Goal: Information Seeking & Learning: Find specific fact

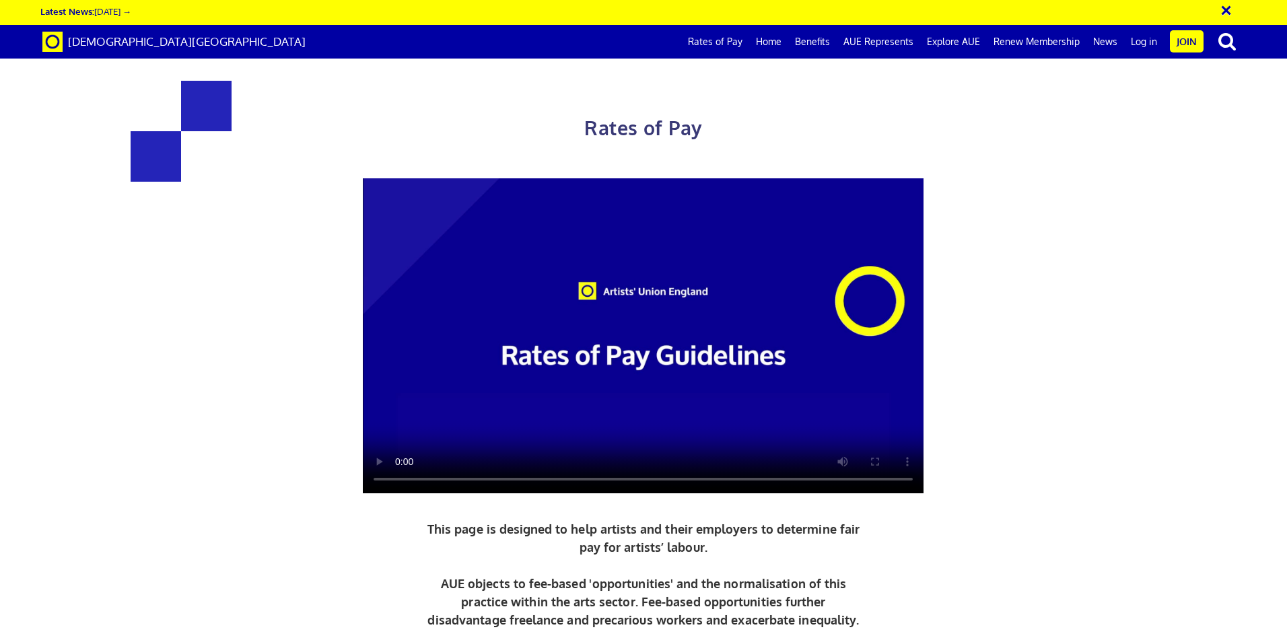
scroll to position [471, 0]
